Goal: Task Accomplishment & Management: Manage account settings

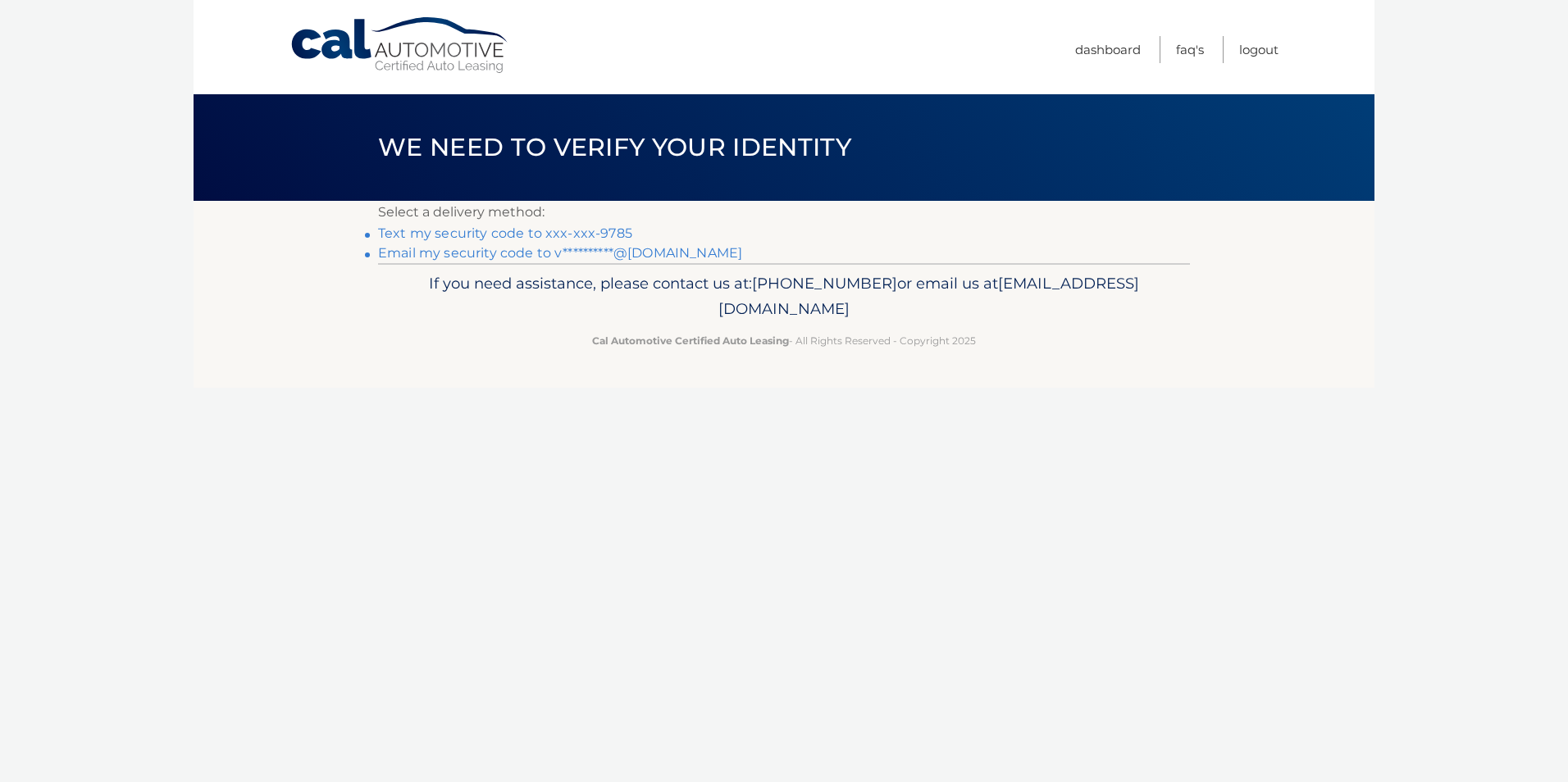
click at [496, 228] on link "Text my security code to xxx-xxx-9785" at bounding box center [504, 233] width 254 height 16
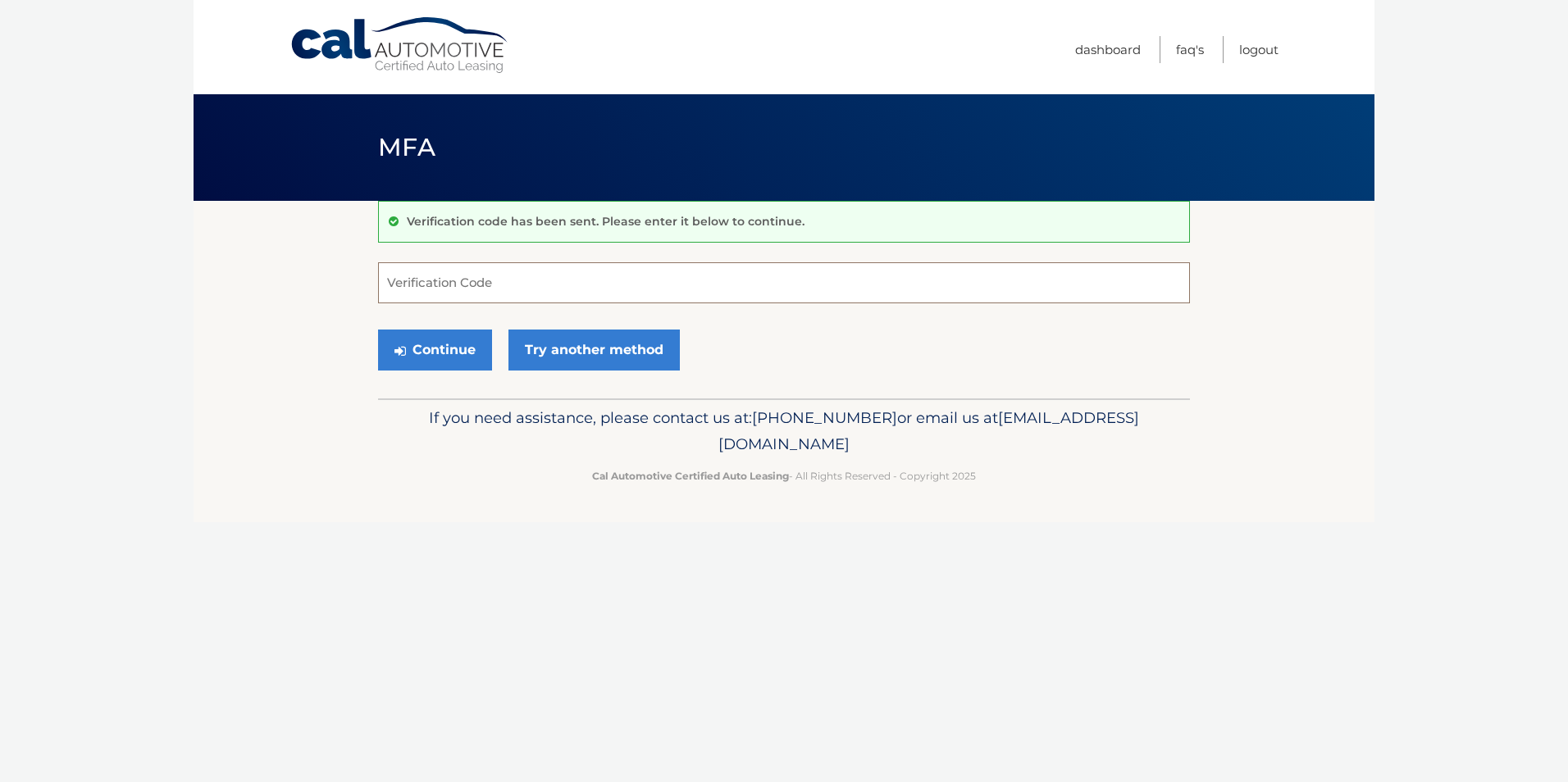
click at [399, 284] on input "Verification Code" at bounding box center [783, 282] width 812 height 41
type input "037975"
click at [420, 348] on button "Continue" at bounding box center [434, 349] width 114 height 41
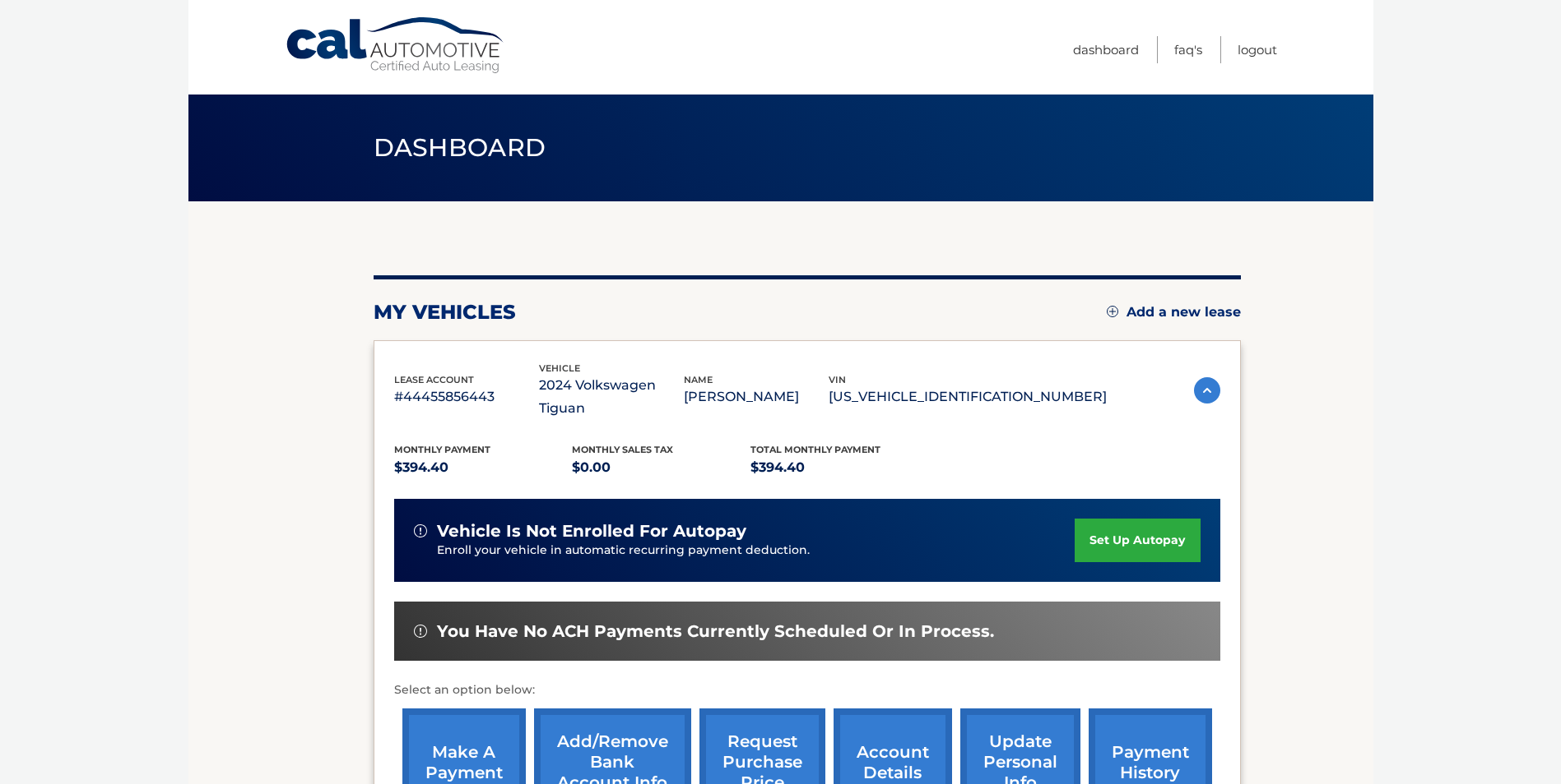
click at [446, 738] on link "make a payment" at bounding box center [464, 762] width 123 height 108
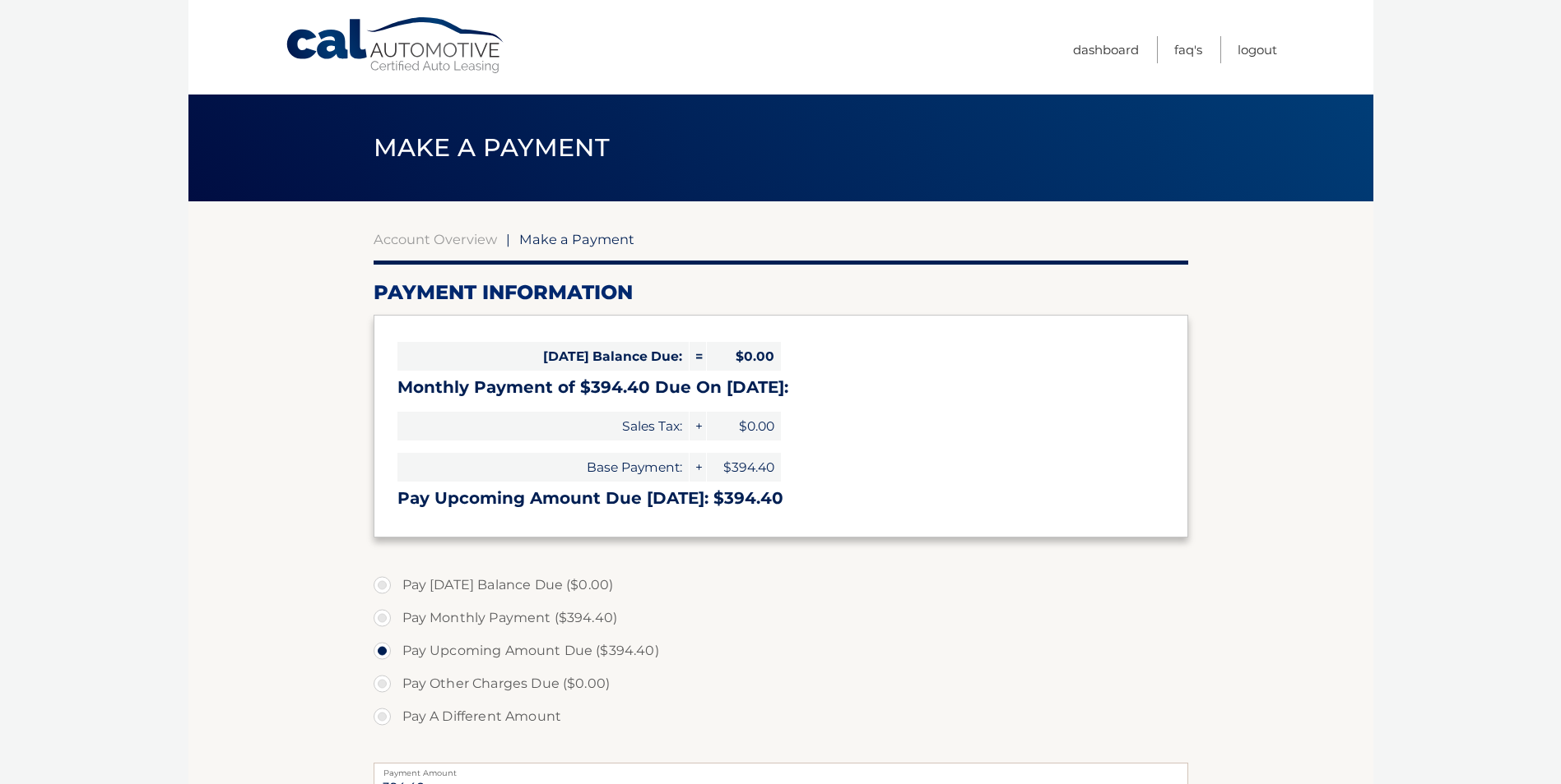
select select "YzliMDQ1OTYtNTc1OS00Mzk1LTg3OWMtODQxNTAzN2RmMGU1"
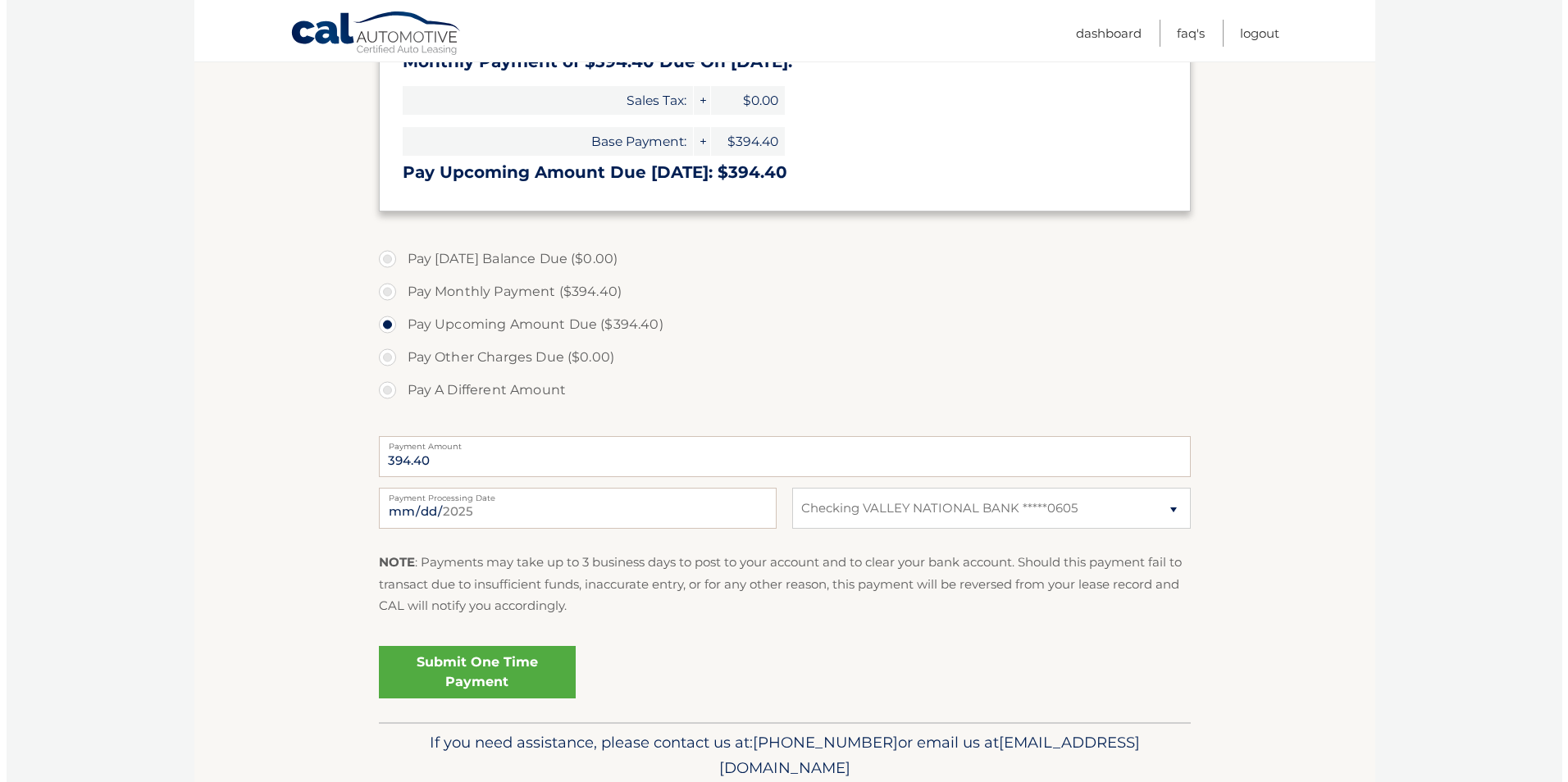
scroll to position [328, 0]
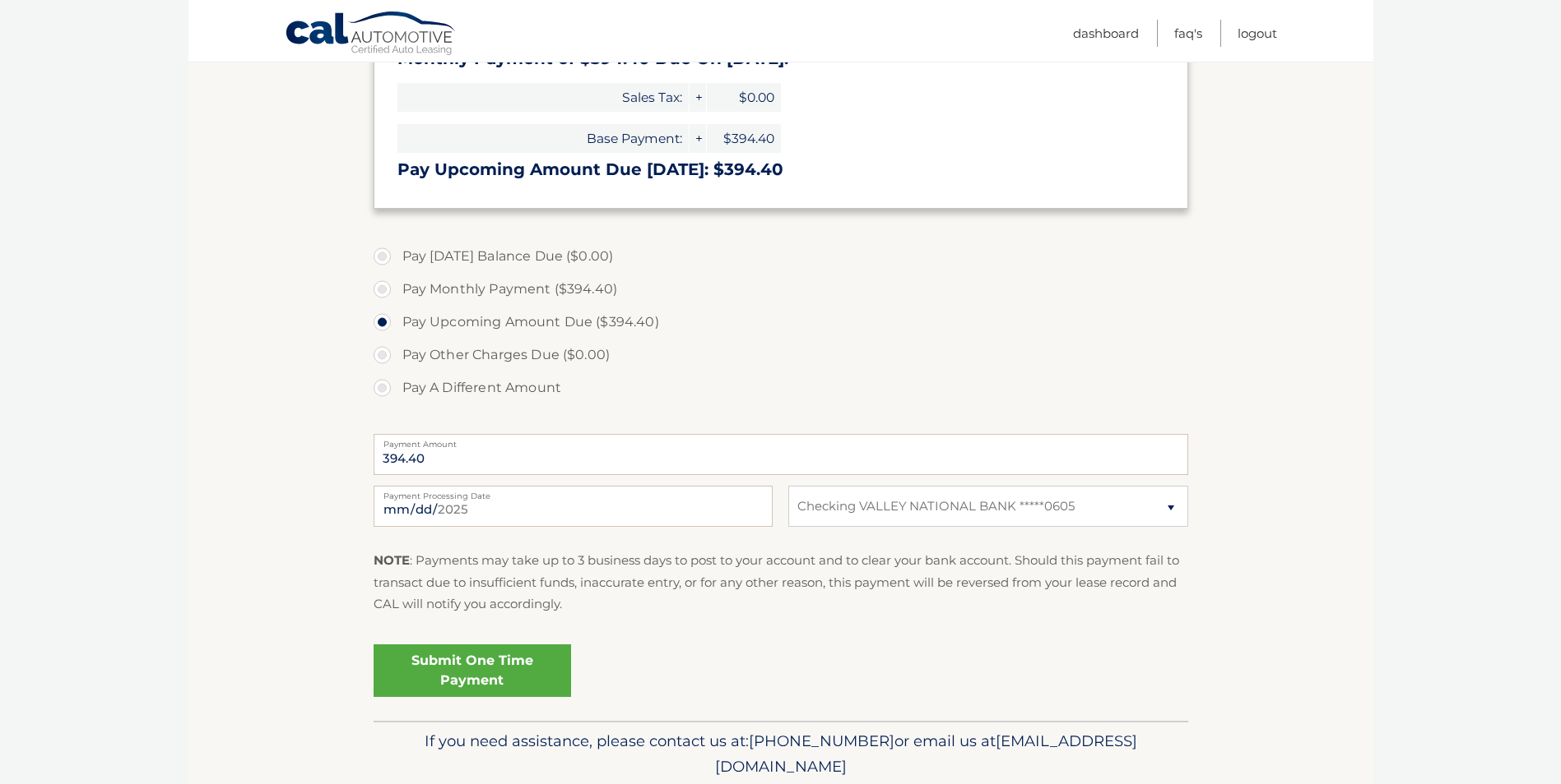
click at [460, 661] on link "Submit One Time Payment" at bounding box center [472, 670] width 197 height 53
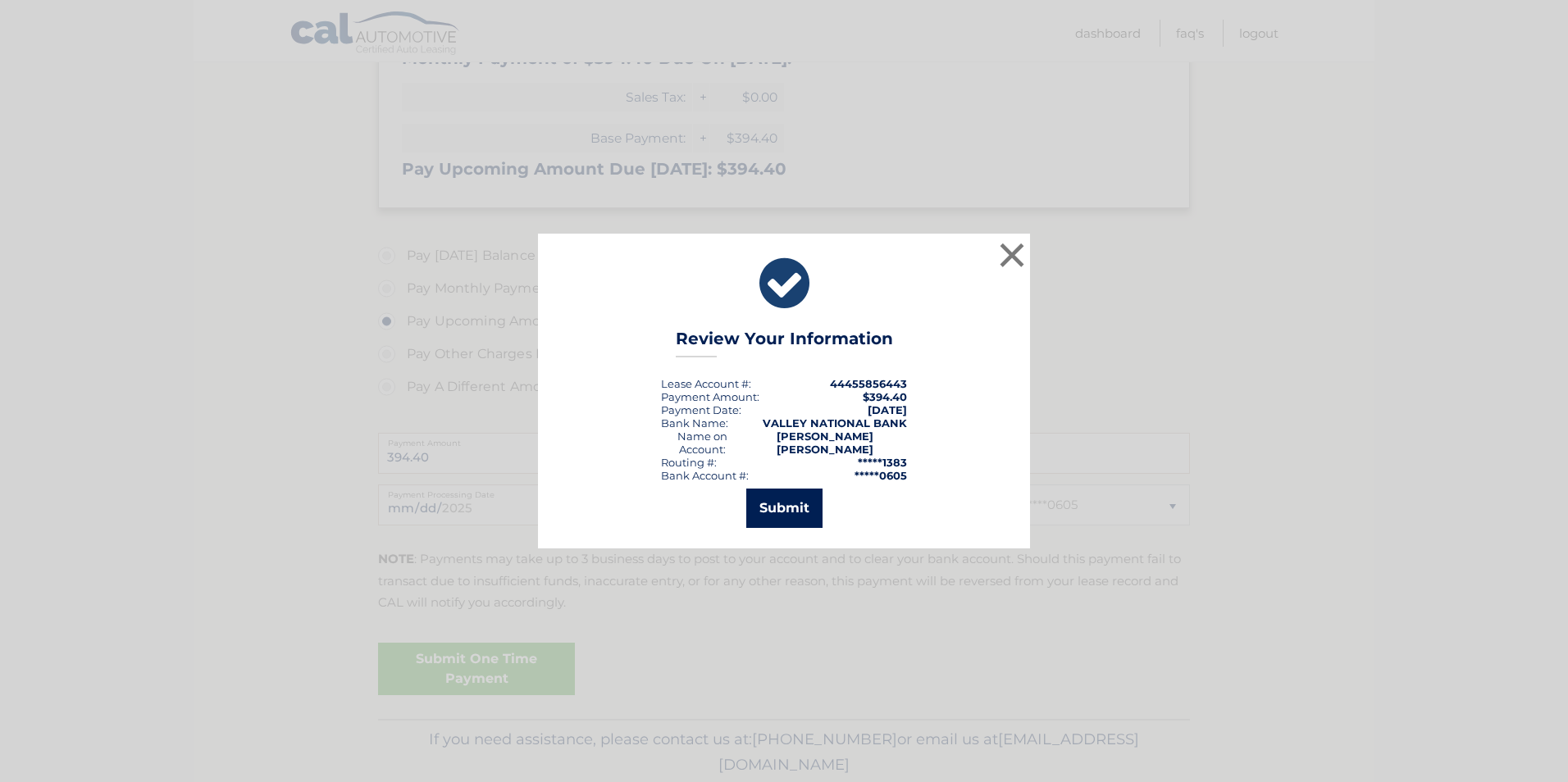
click at [782, 493] on button "Submit" at bounding box center [784, 508] width 76 height 40
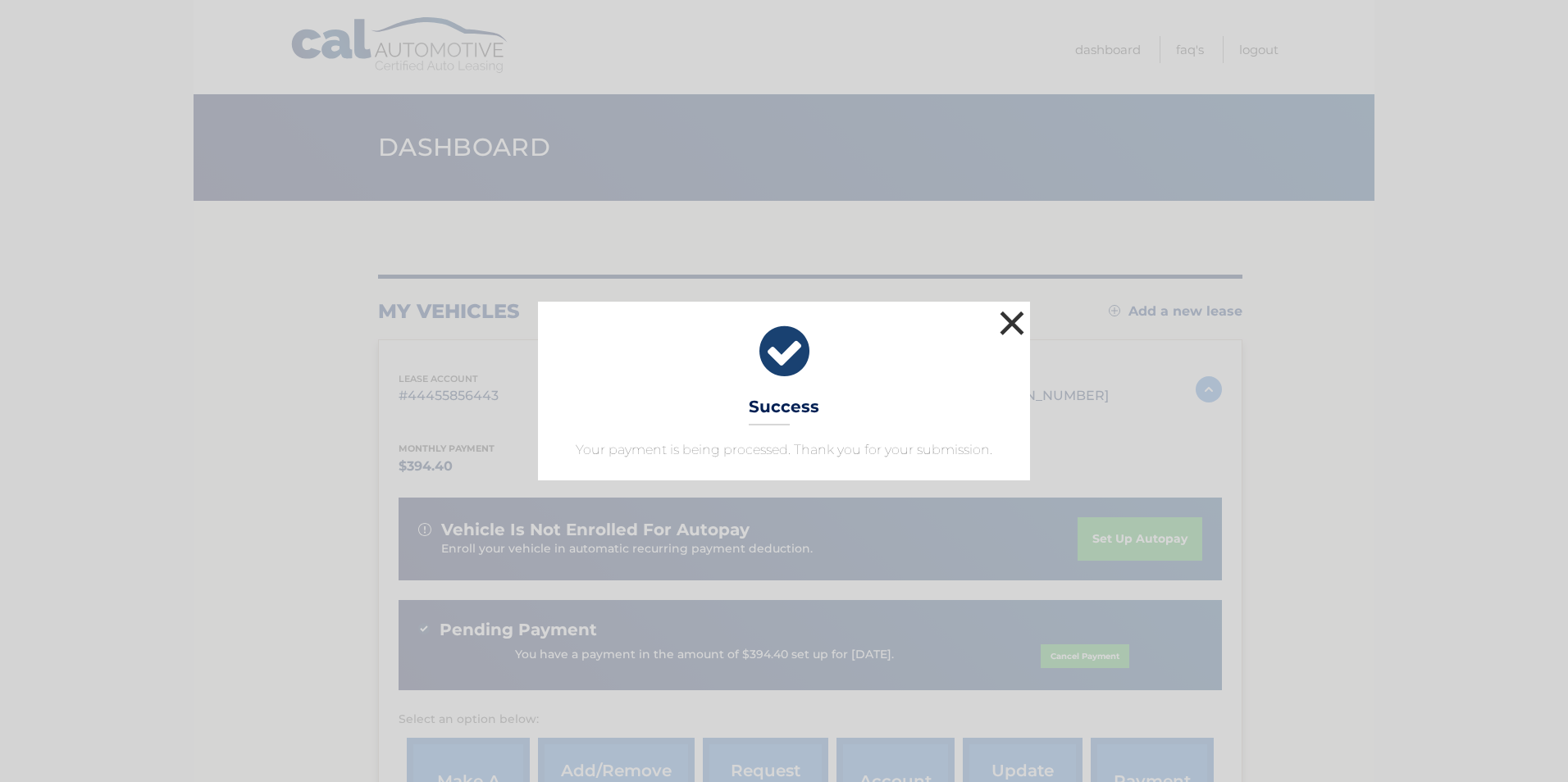
click at [1013, 314] on button "×" at bounding box center [1011, 322] width 33 height 33
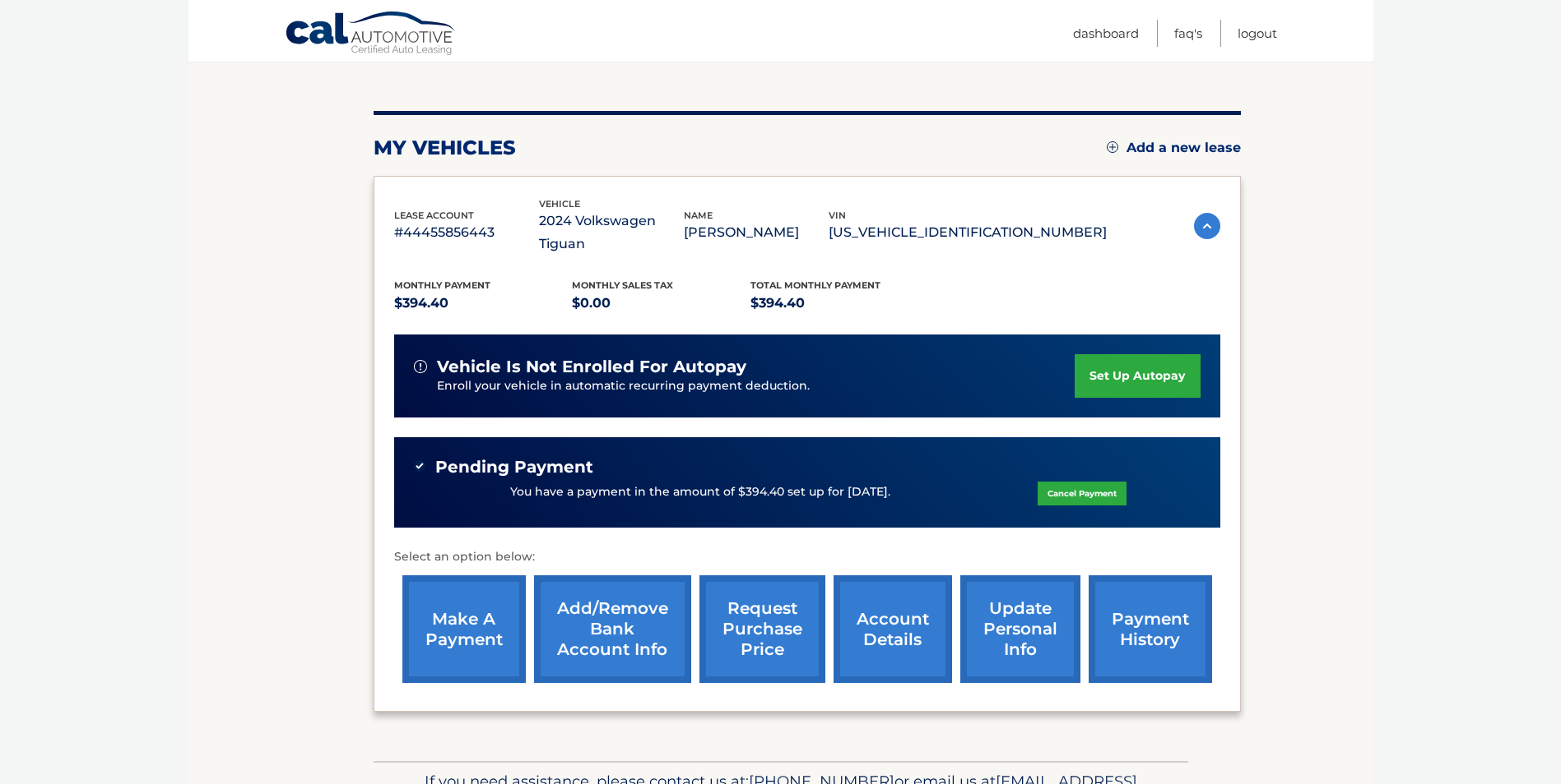
scroll to position [244, 0]
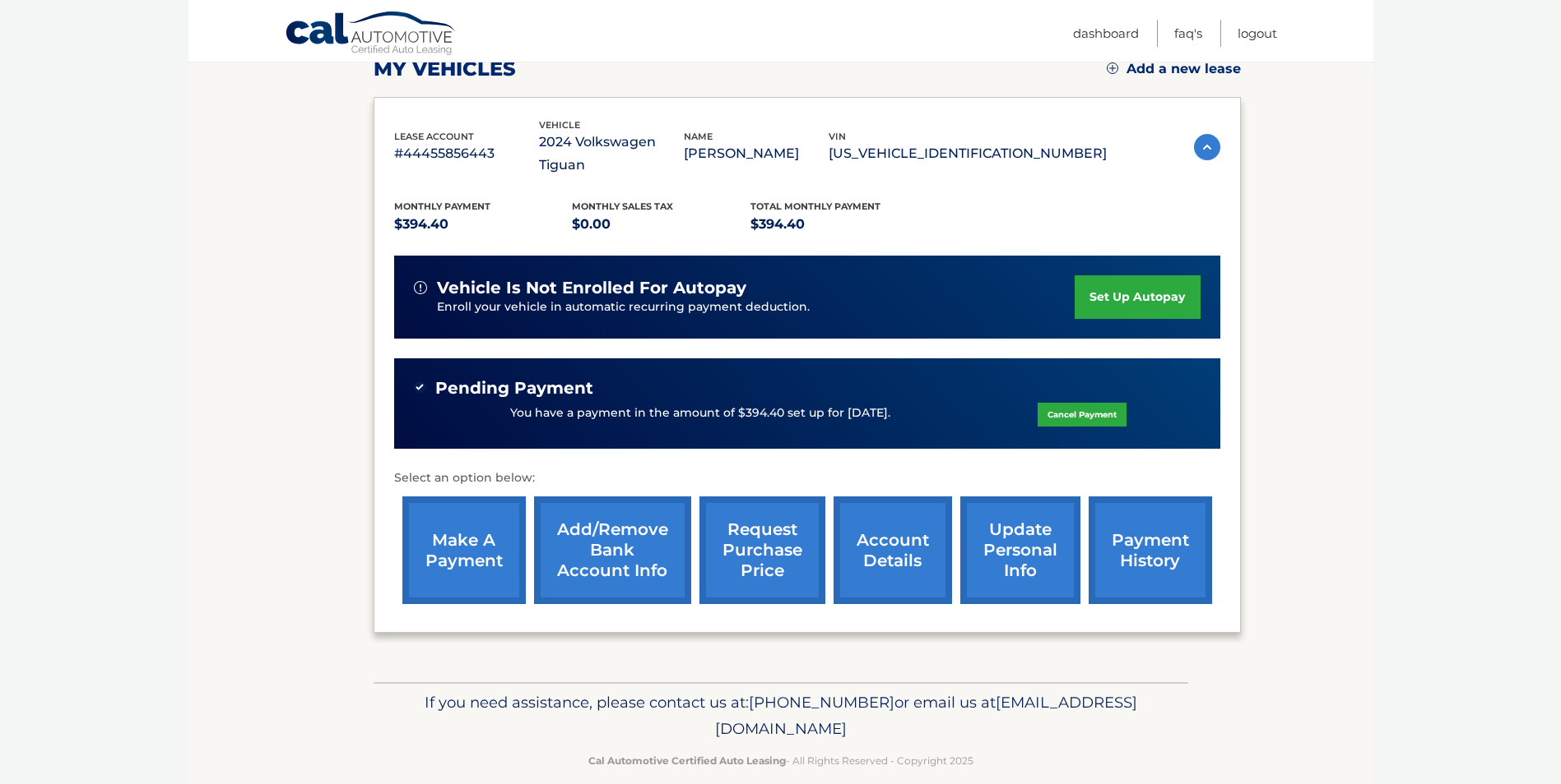
click at [1146, 519] on link "payment history" at bounding box center [1149, 550] width 123 height 108
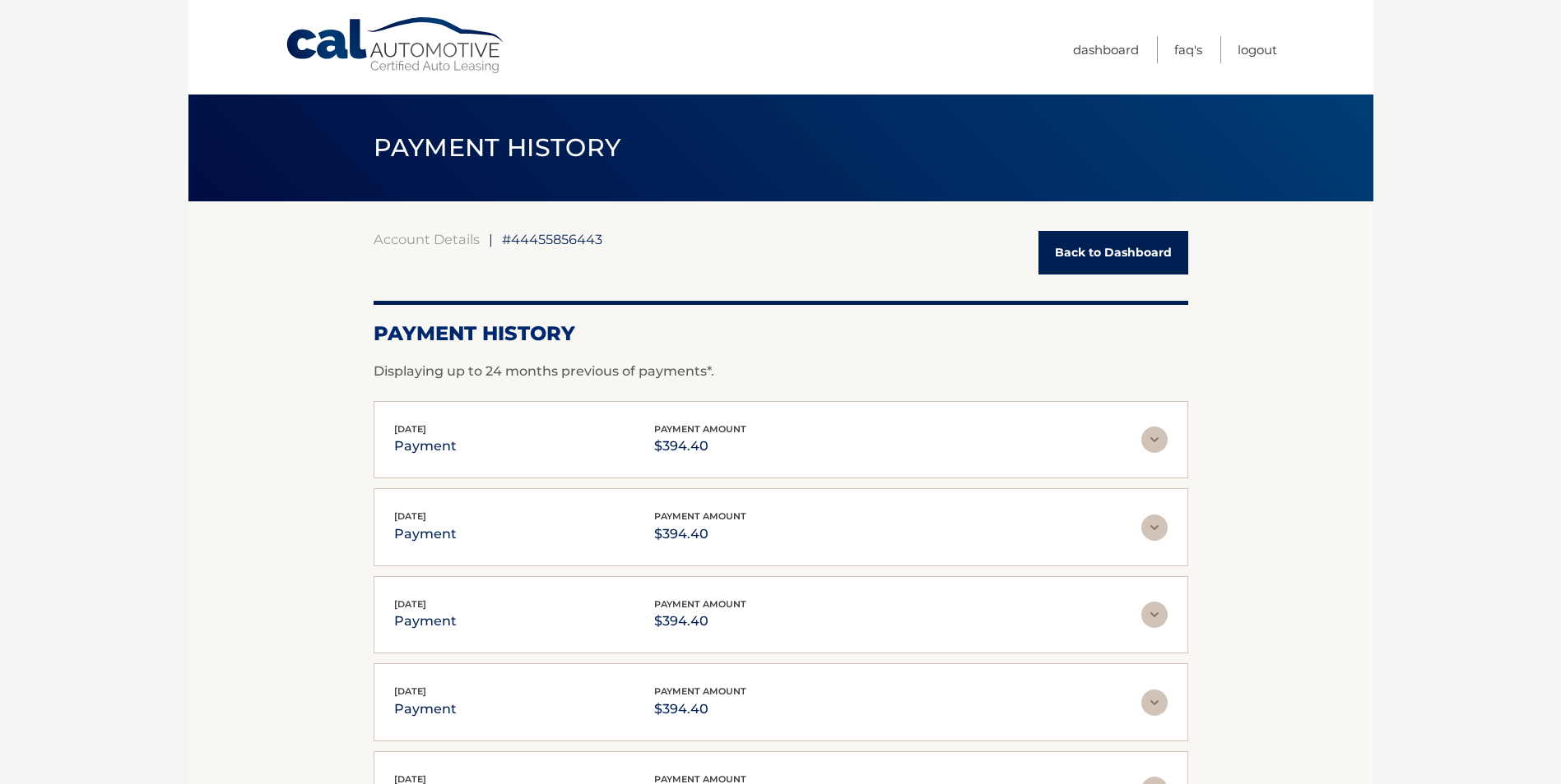
click at [1103, 249] on link "Back to Dashboard" at bounding box center [1113, 253] width 150 height 44
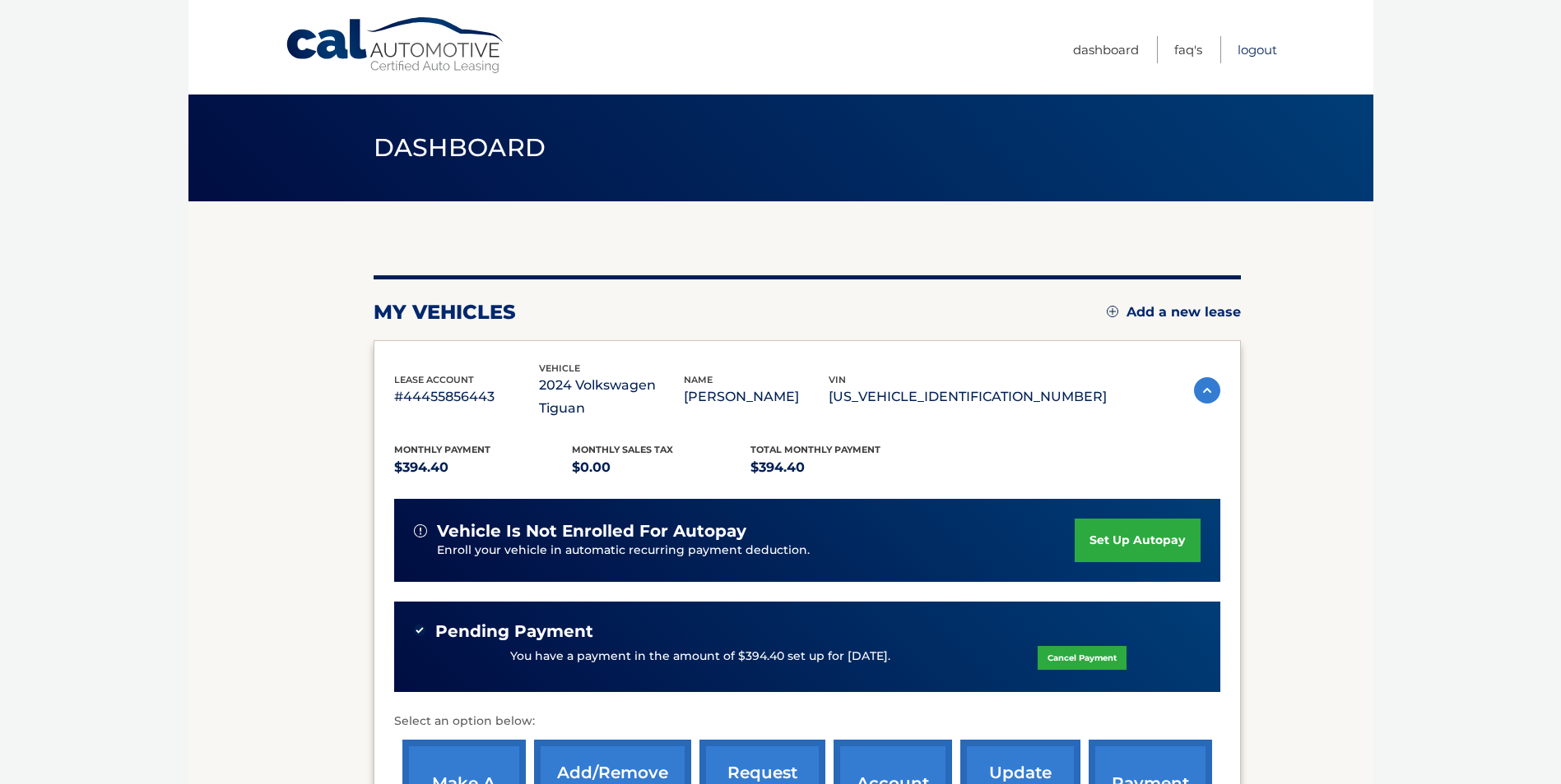
click at [1255, 46] on link "Logout" at bounding box center [1258, 49] width 40 height 27
